Goal: Task Accomplishment & Management: Complete application form

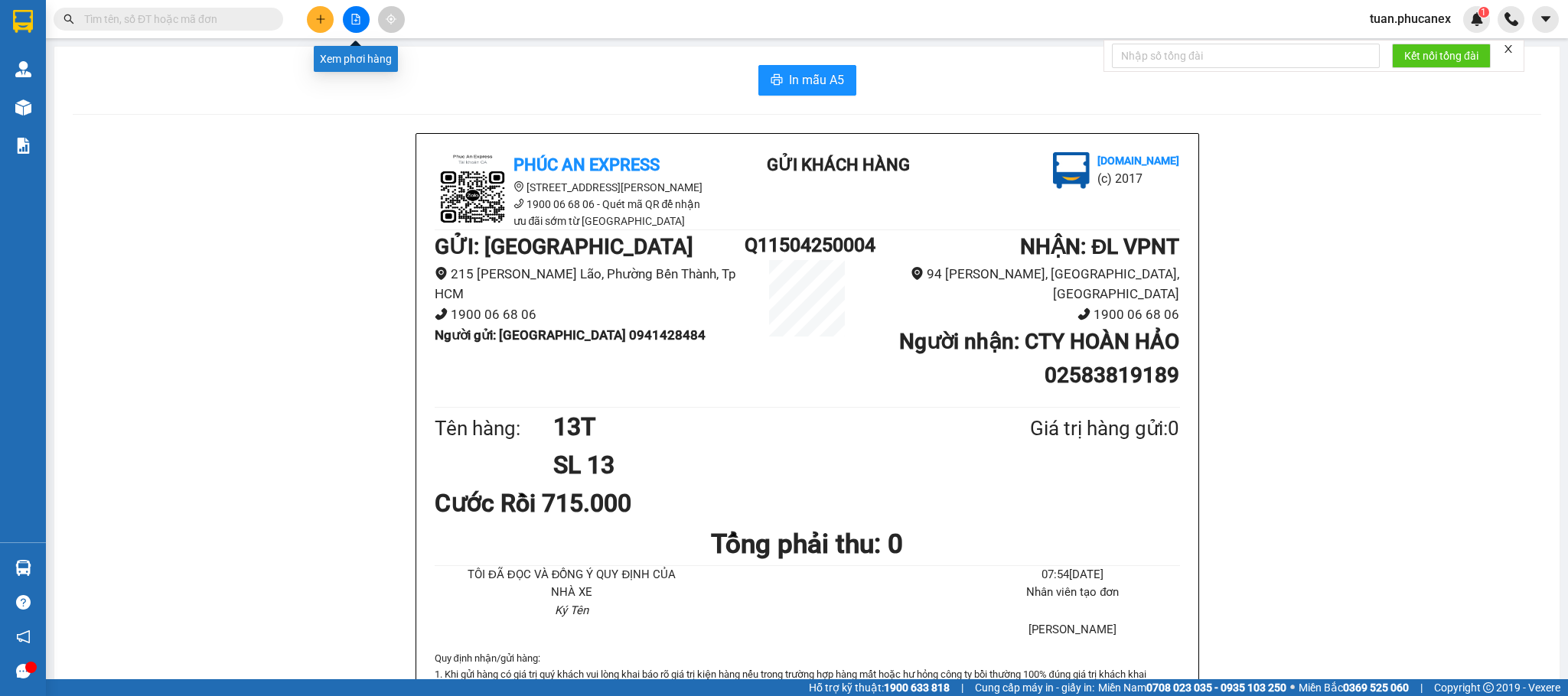
click at [350, 26] on button at bounding box center [357, 19] width 27 height 27
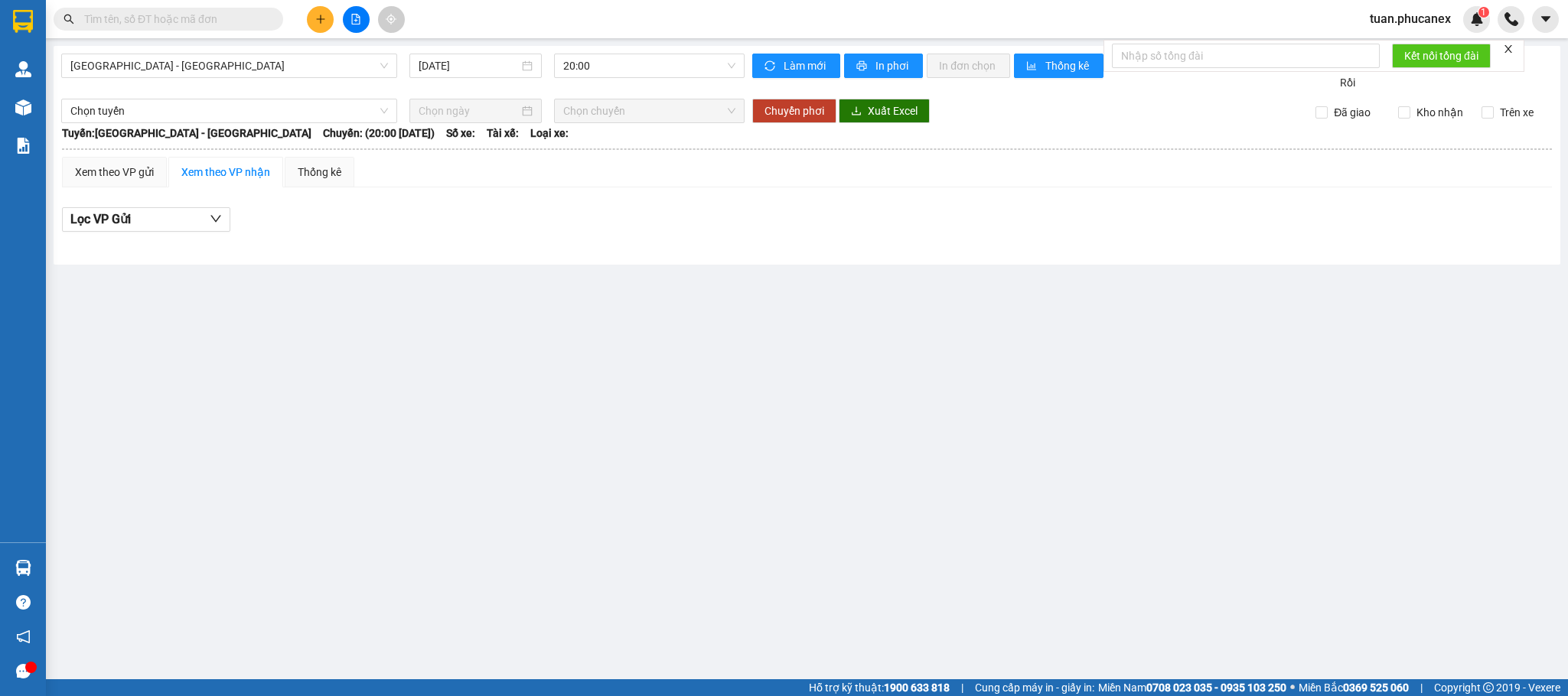
click at [1511, 49] on icon "close" at bounding box center [1508, 49] width 8 height 8
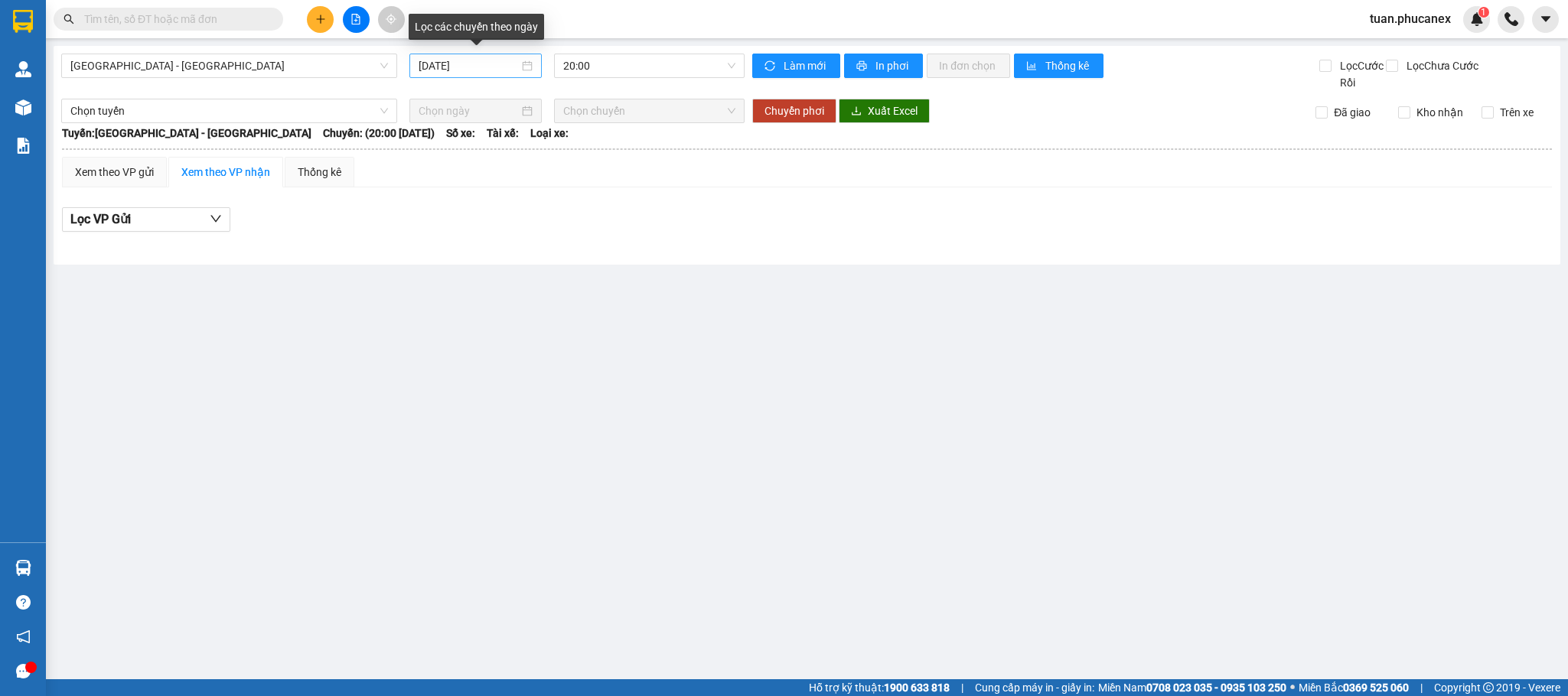
click at [488, 72] on input "[DATE]" at bounding box center [469, 66] width 100 height 16
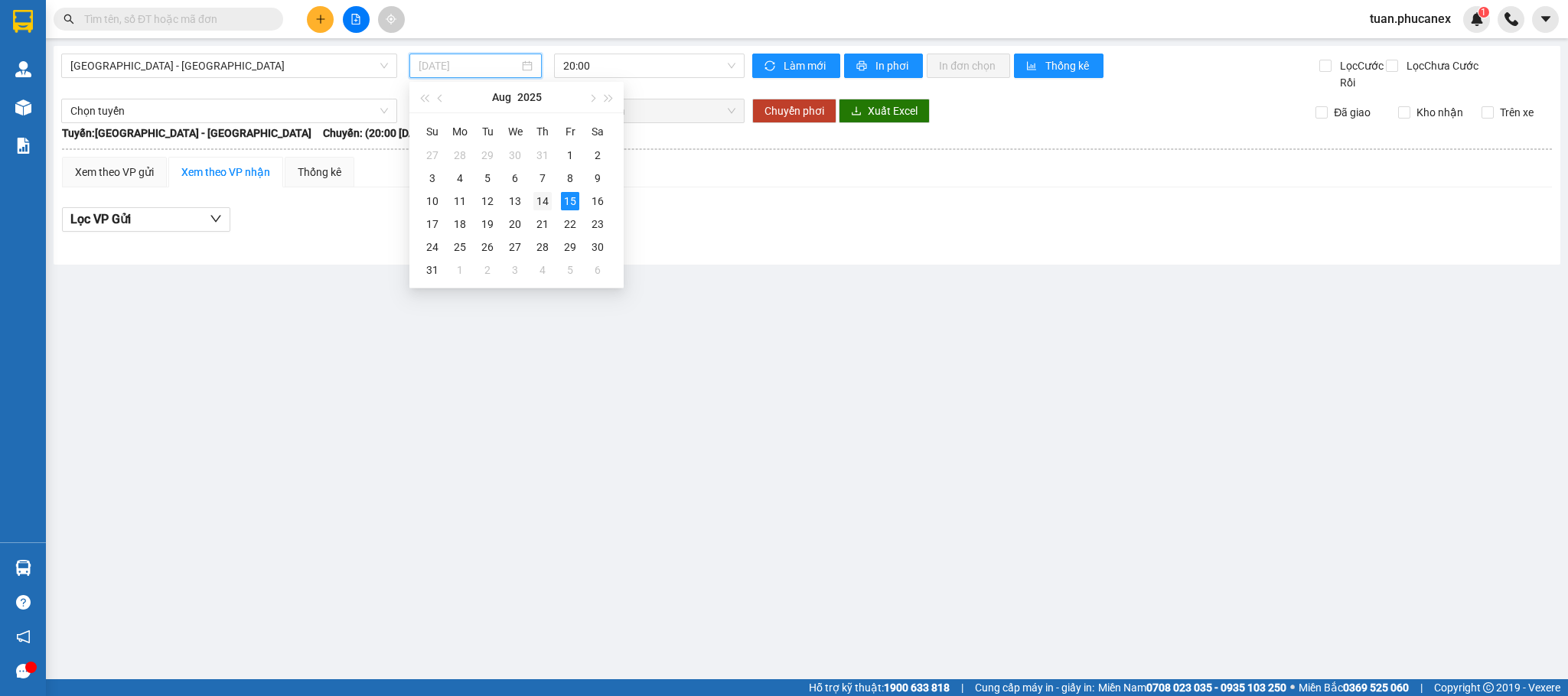
click at [542, 201] on div "14" at bounding box center [542, 201] width 18 height 18
type input "[DATE]"
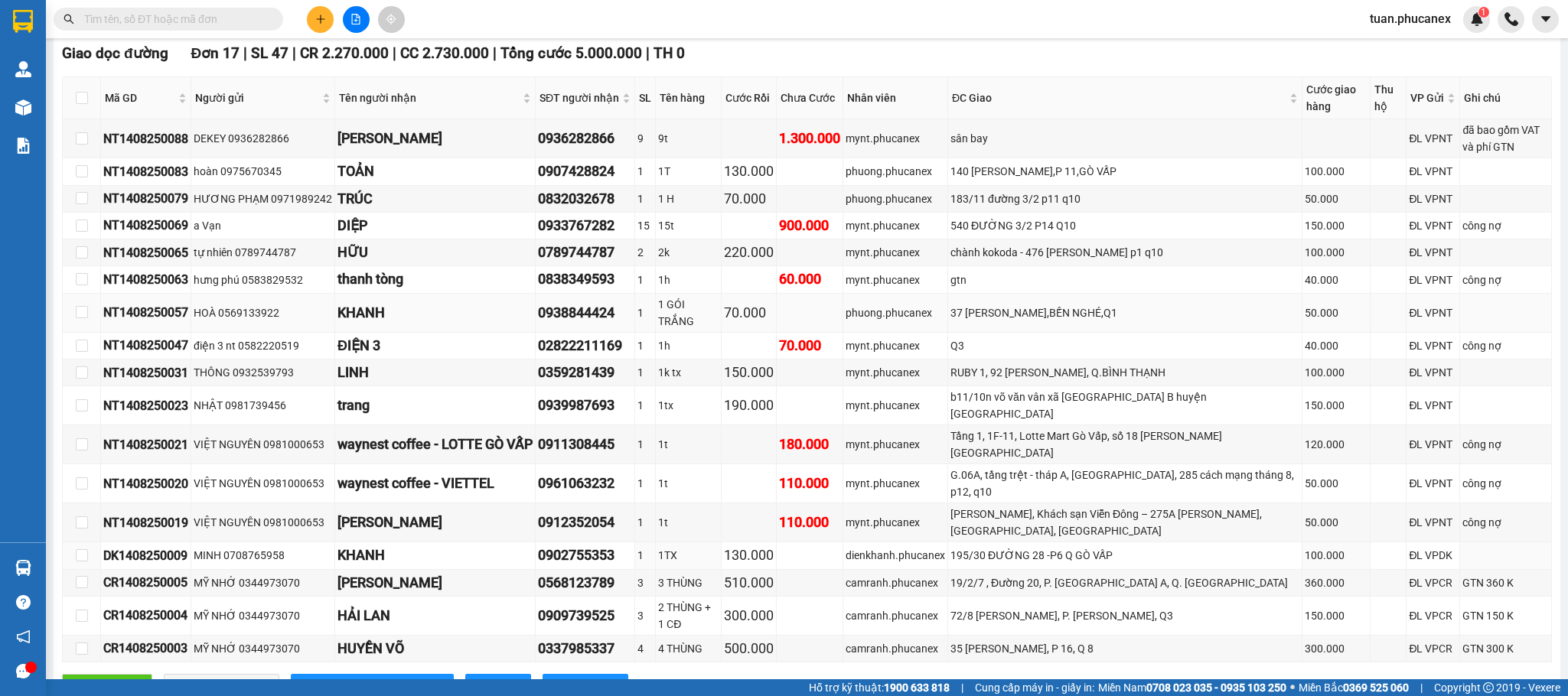
scroll to position [344, 0]
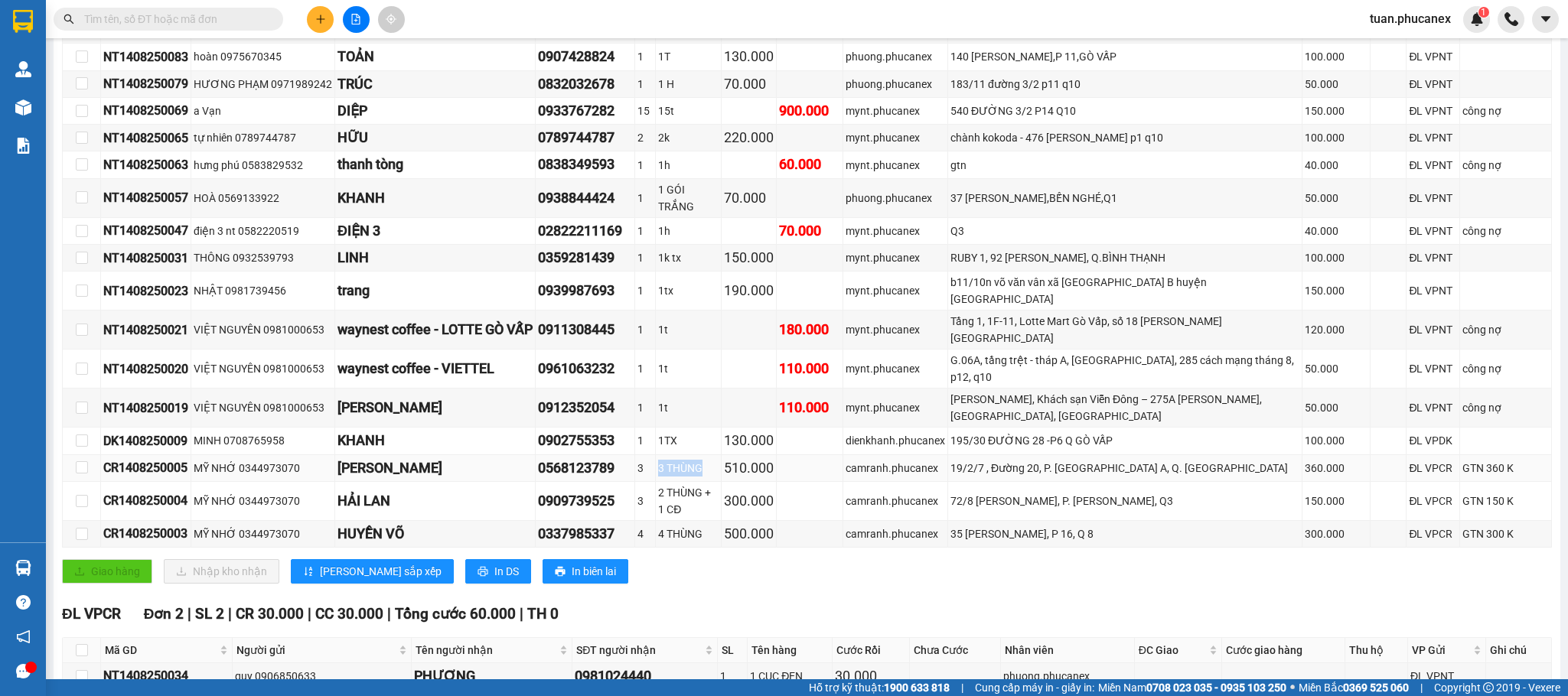
drag, startPoint x: 708, startPoint y: 452, endPoint x: 658, endPoint y: 452, distance: 50.0
click at [658, 455] on tr "CR1408250005 MỸ NHỚ 0344973070 [PERSON_NAME] 0568123789 3 3 THÙNG 510.000 [STRE…" at bounding box center [807, 468] width 1489 height 27
click at [689, 460] on div "3 THÙNG" at bounding box center [688, 468] width 61 height 16
click at [151, 16] on input "text" at bounding box center [174, 18] width 180 height 16
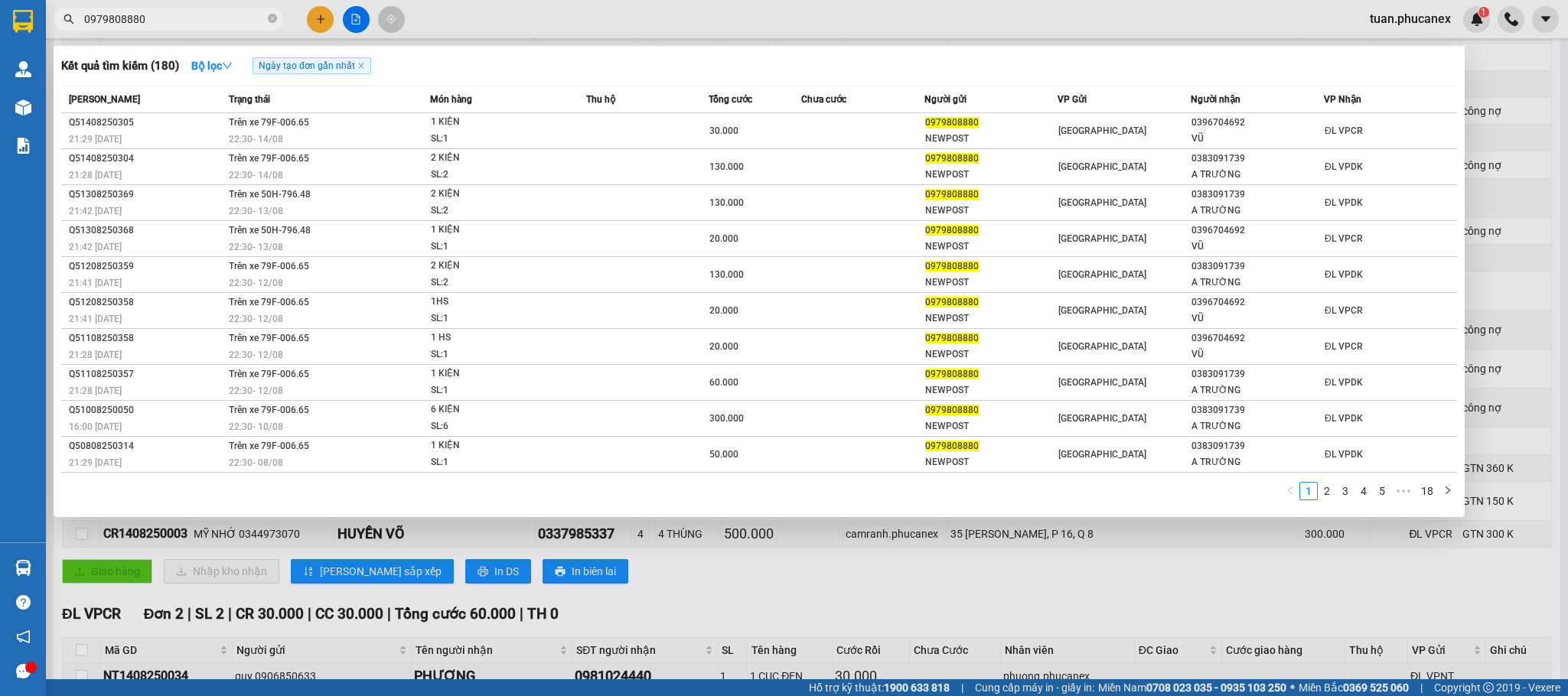
type input "0979808880"
click at [219, 28] on span "0979808880" at bounding box center [169, 19] width 230 height 23
click at [273, 16] on icon "close-circle" at bounding box center [273, 18] width 10 height 10
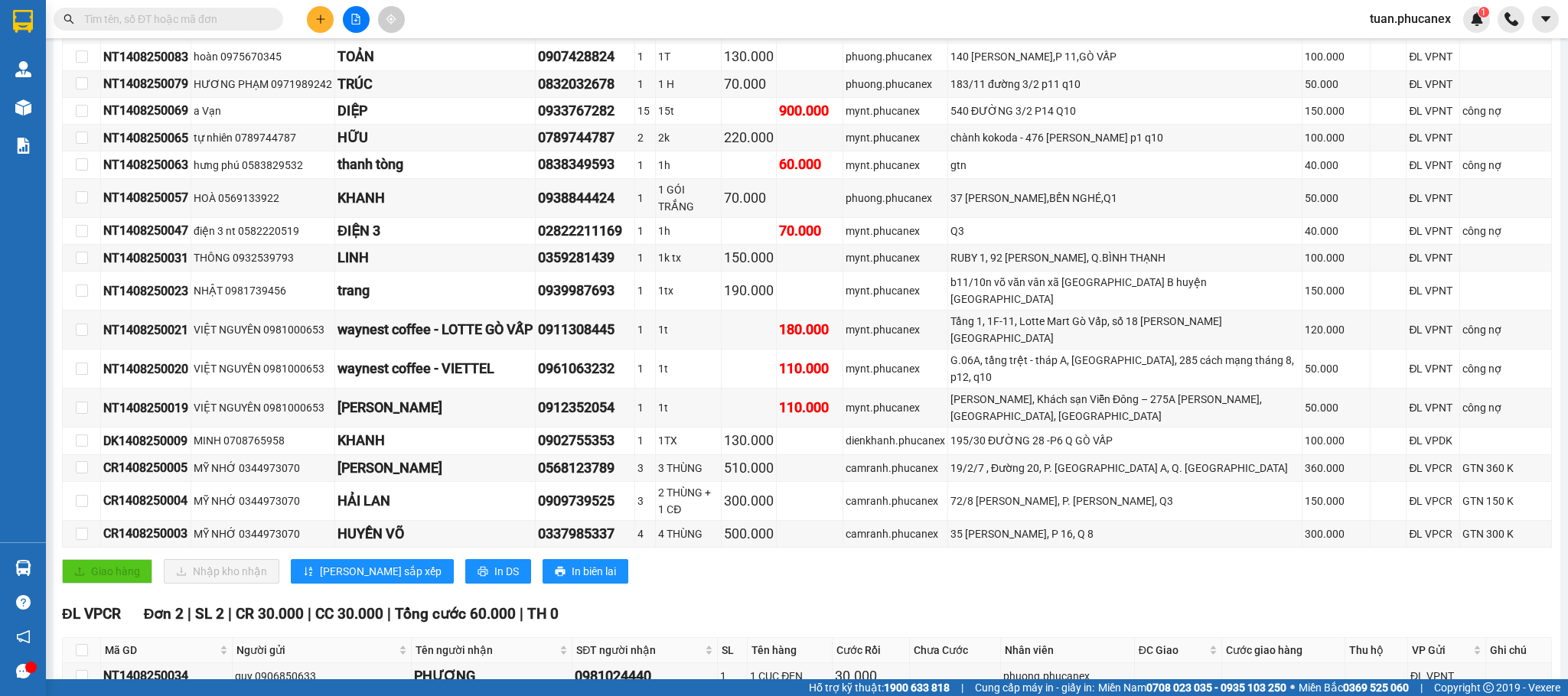
paste input "NT1308250012"
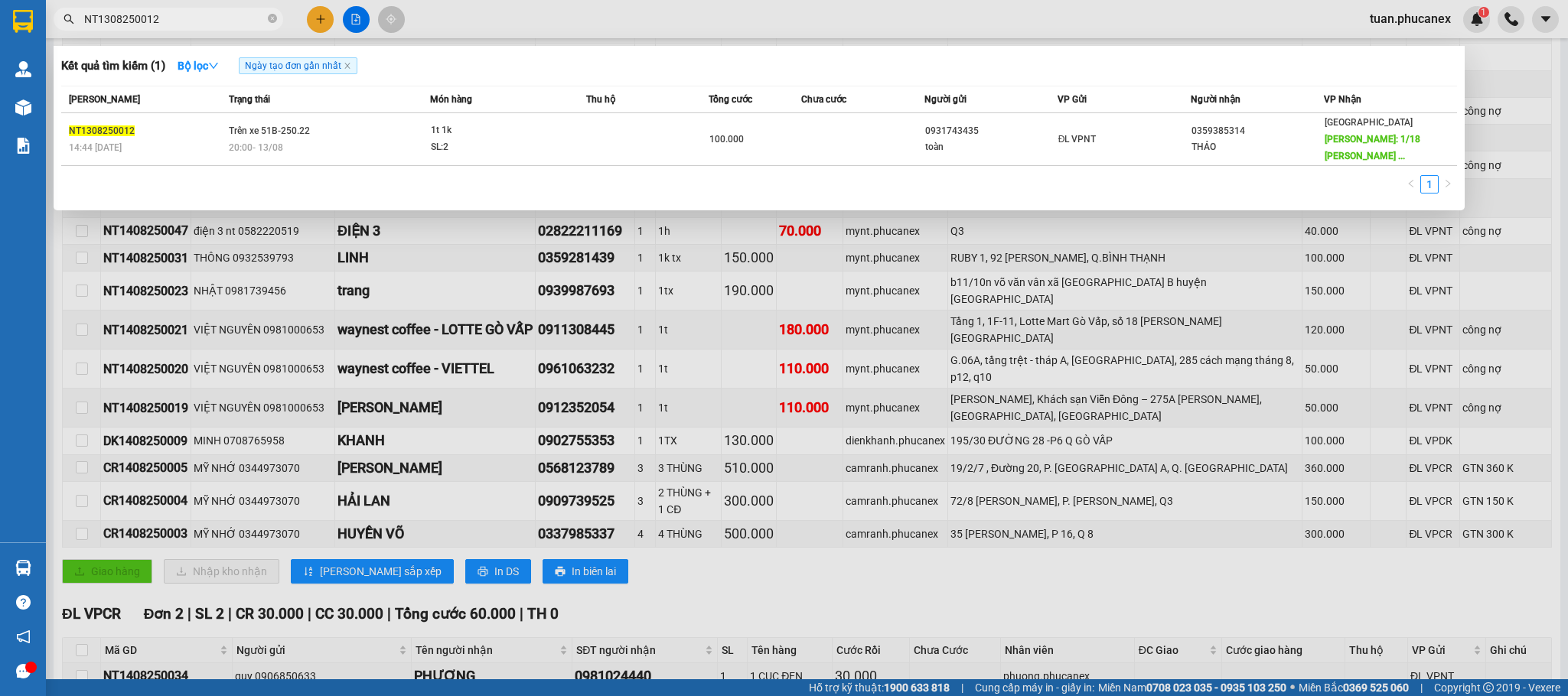
type input "NT1308250012"
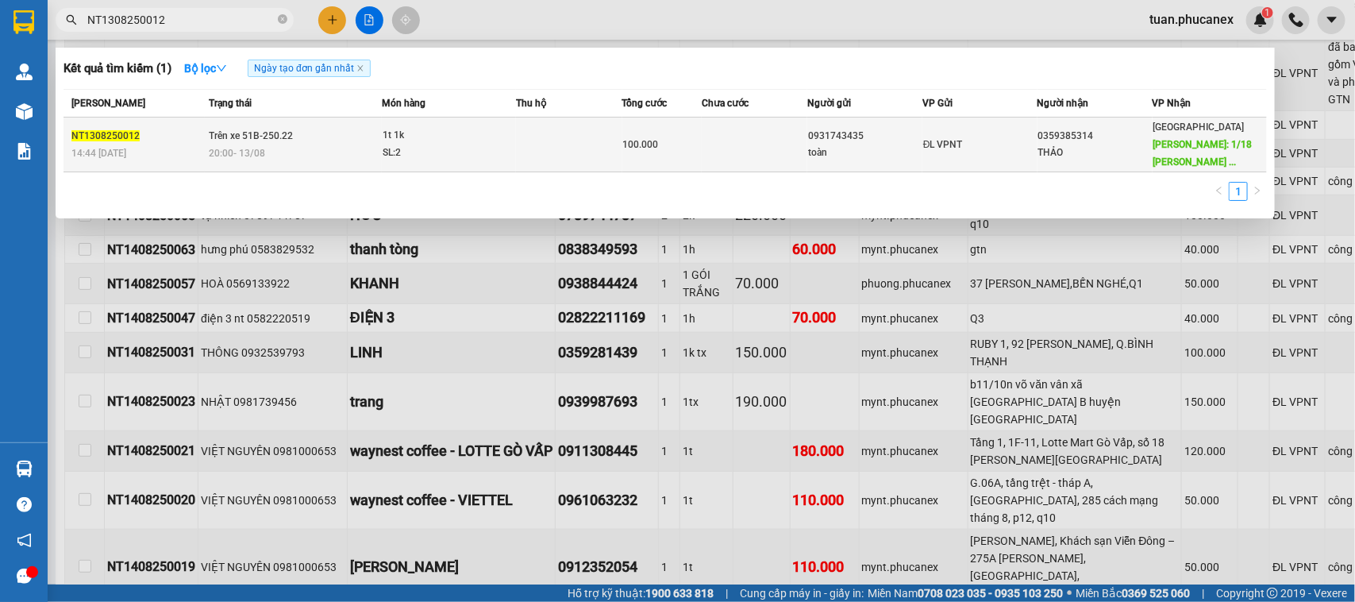
click at [1009, 157] on td "ĐL VPNT" at bounding box center [979, 144] width 115 height 55
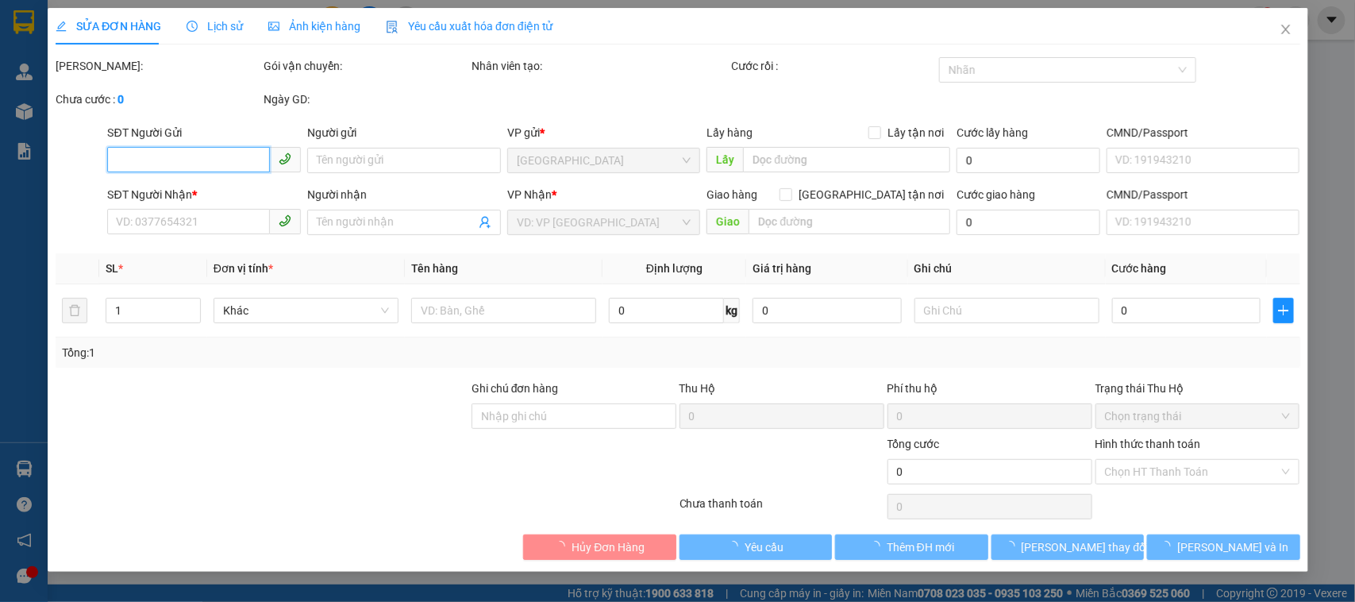
type input "0931743435"
type input "toàn"
type input "0359385314"
type input "THẢO"
type input "1/18 [PERSON_NAME] P4 Q. [GEOGRAPHIC_DATA]"
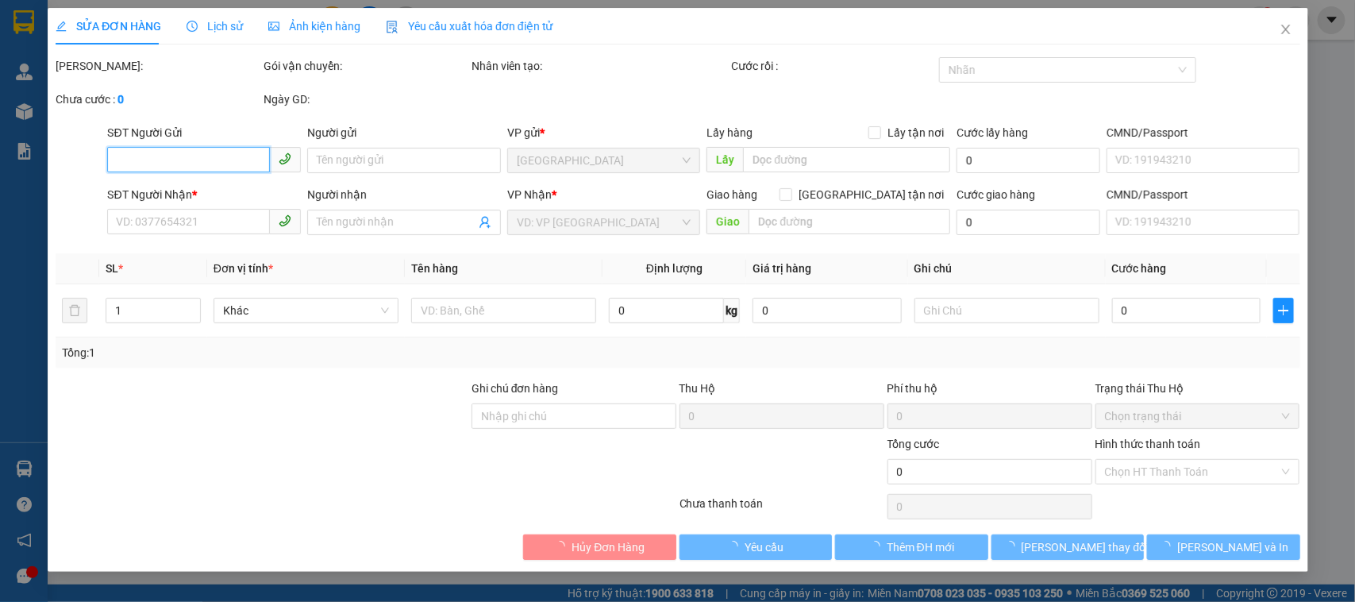
type input "100.000"
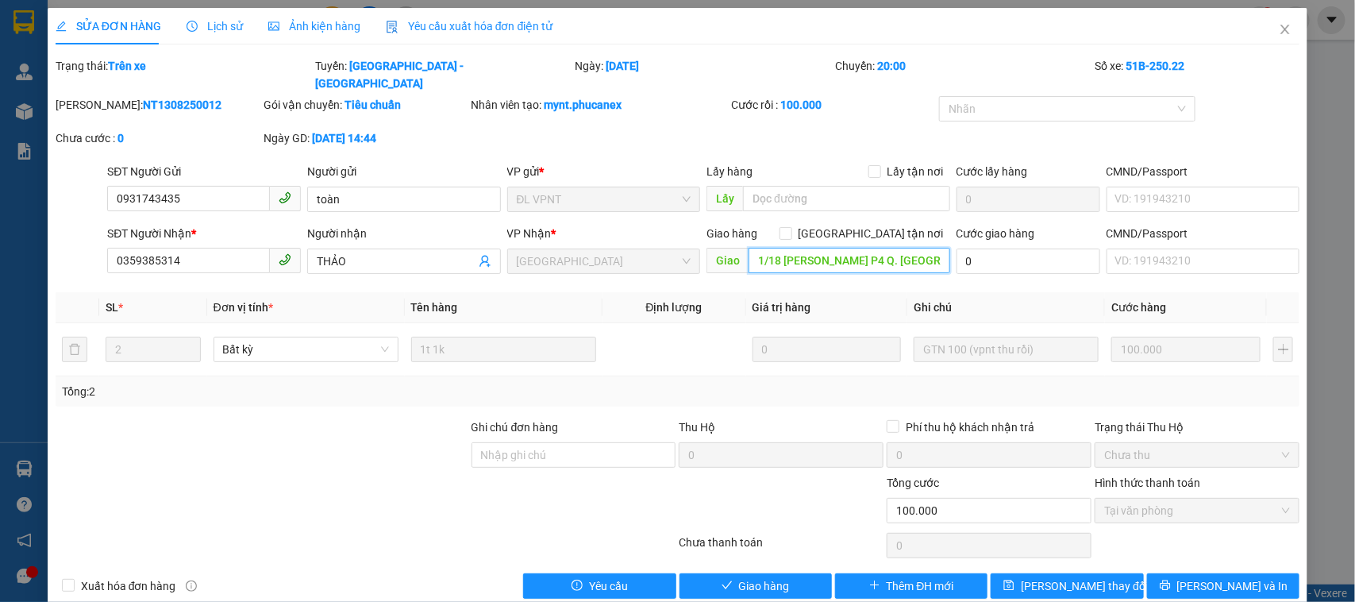
click at [901, 248] on input "1/18 [PERSON_NAME] P4 Q. [GEOGRAPHIC_DATA]" at bounding box center [849, 260] width 202 height 25
